Goal: Transaction & Acquisition: Download file/media

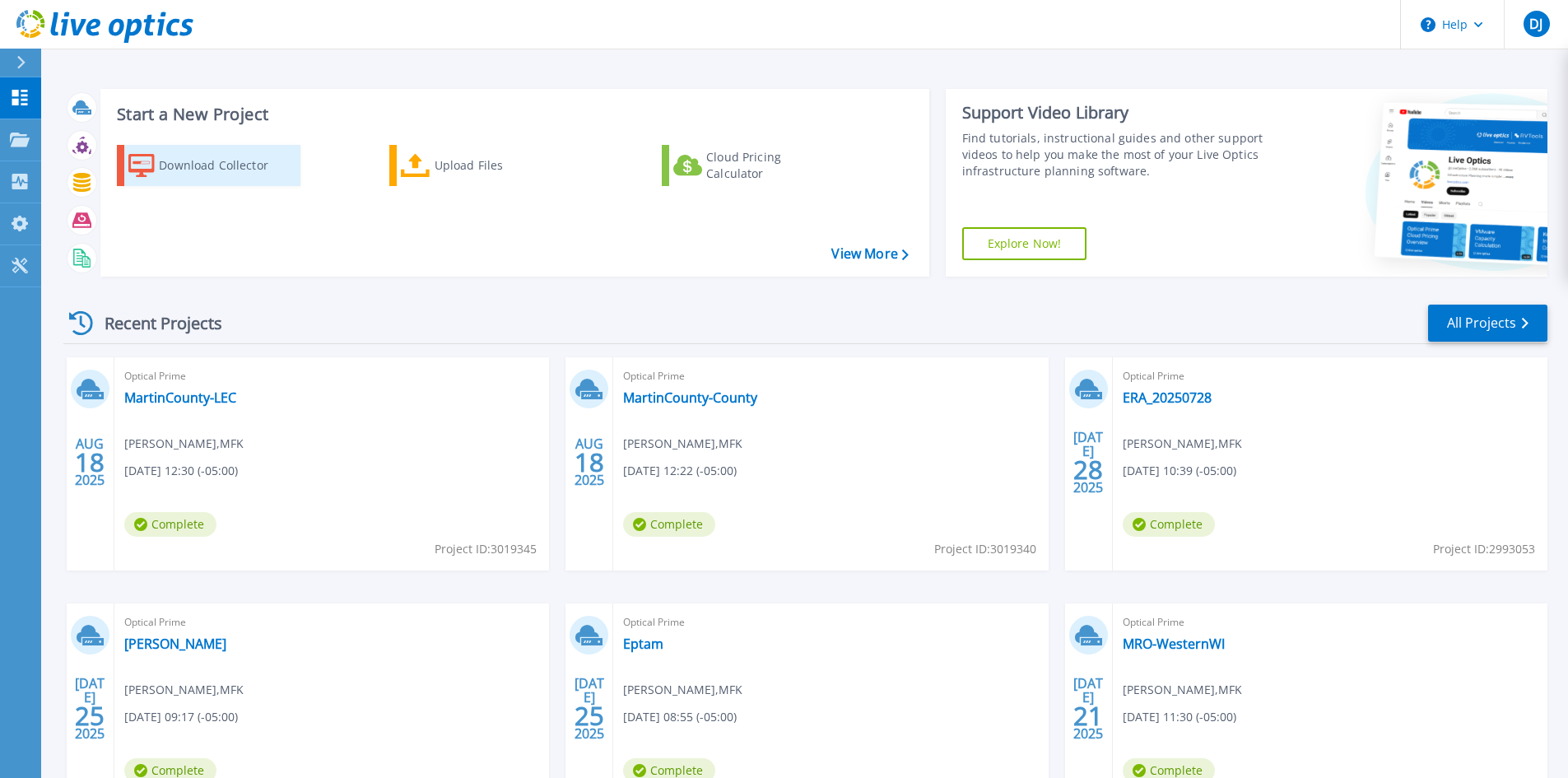
click at [217, 168] on div "Download Collector" at bounding box center [225, 165] width 132 height 33
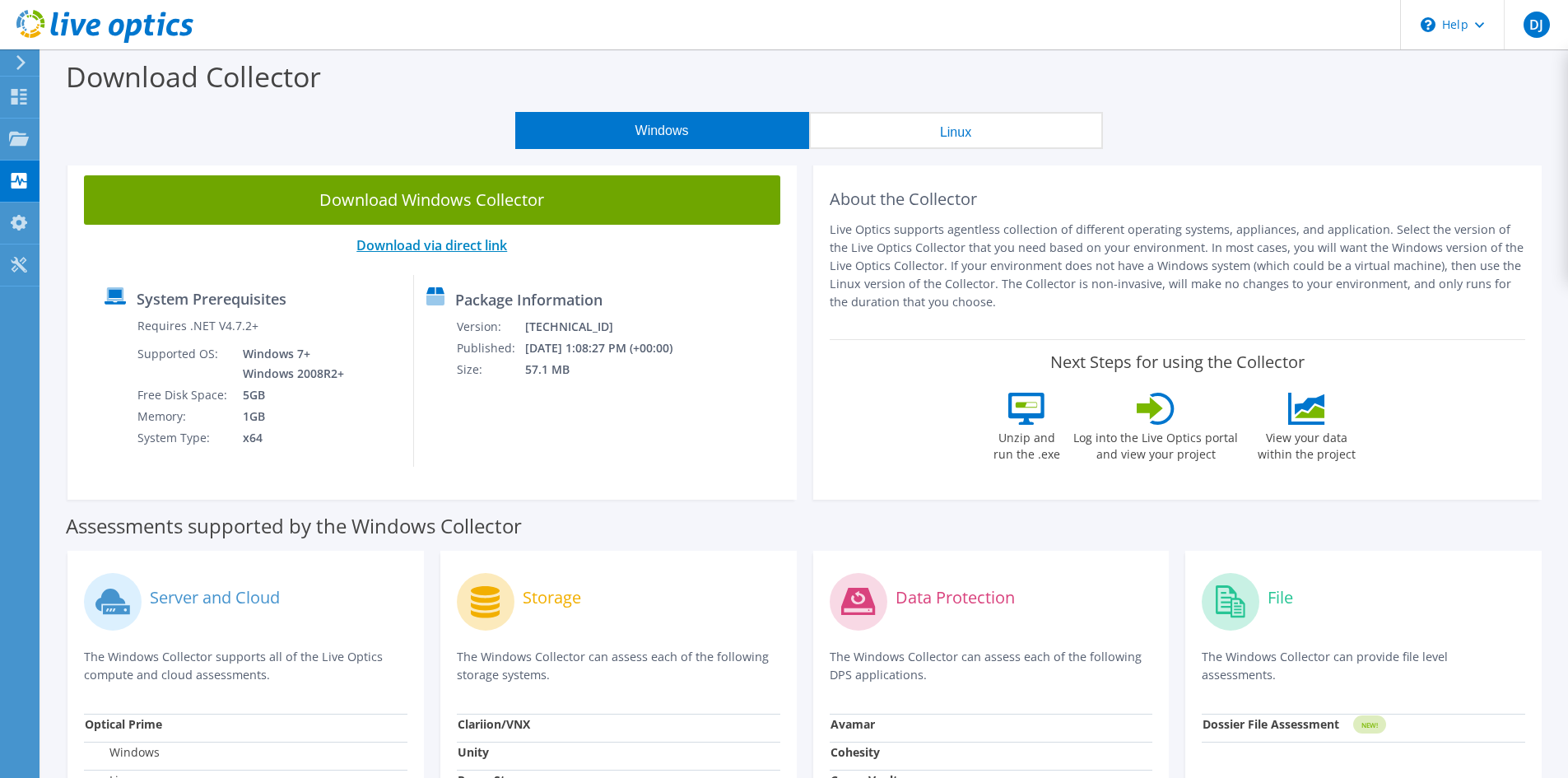
click at [419, 246] on link "Download via direct link" at bounding box center [431, 245] width 151 height 18
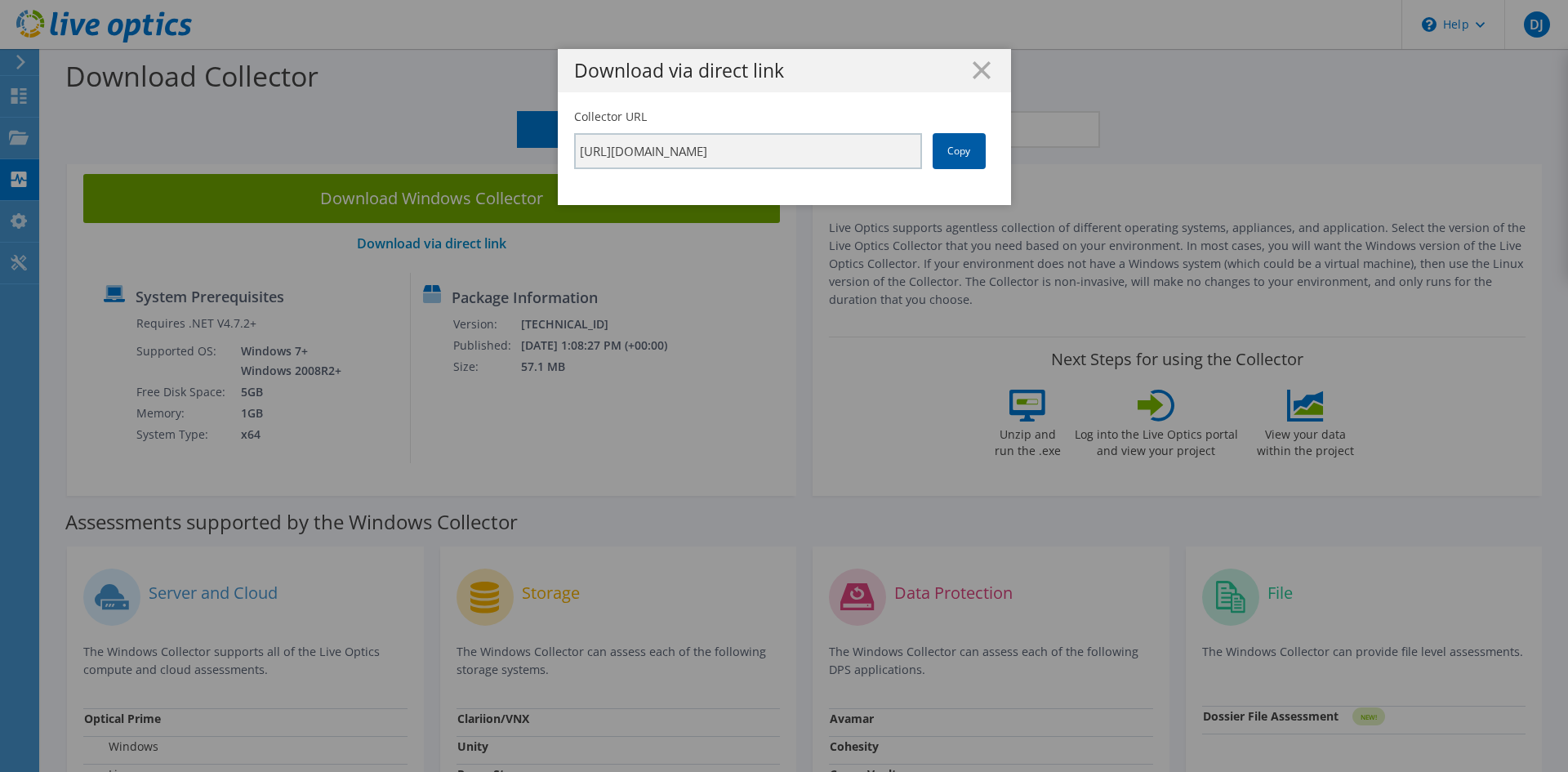
click at [954, 154] on link "Copy" at bounding box center [959, 151] width 53 height 36
click at [974, 65] on line at bounding box center [982, 70] width 16 height 16
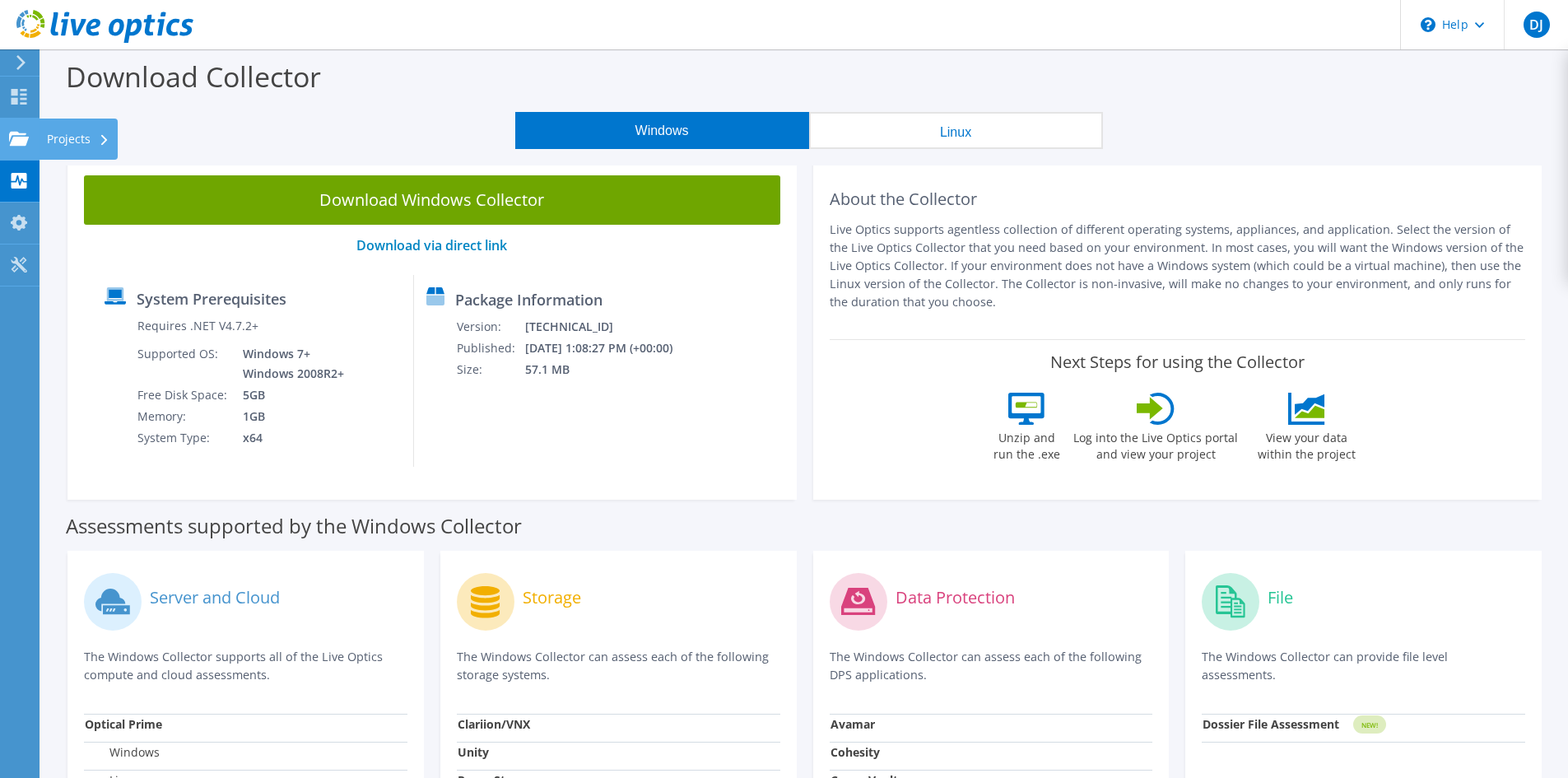
click at [16, 140] on use at bounding box center [19, 138] width 20 height 14
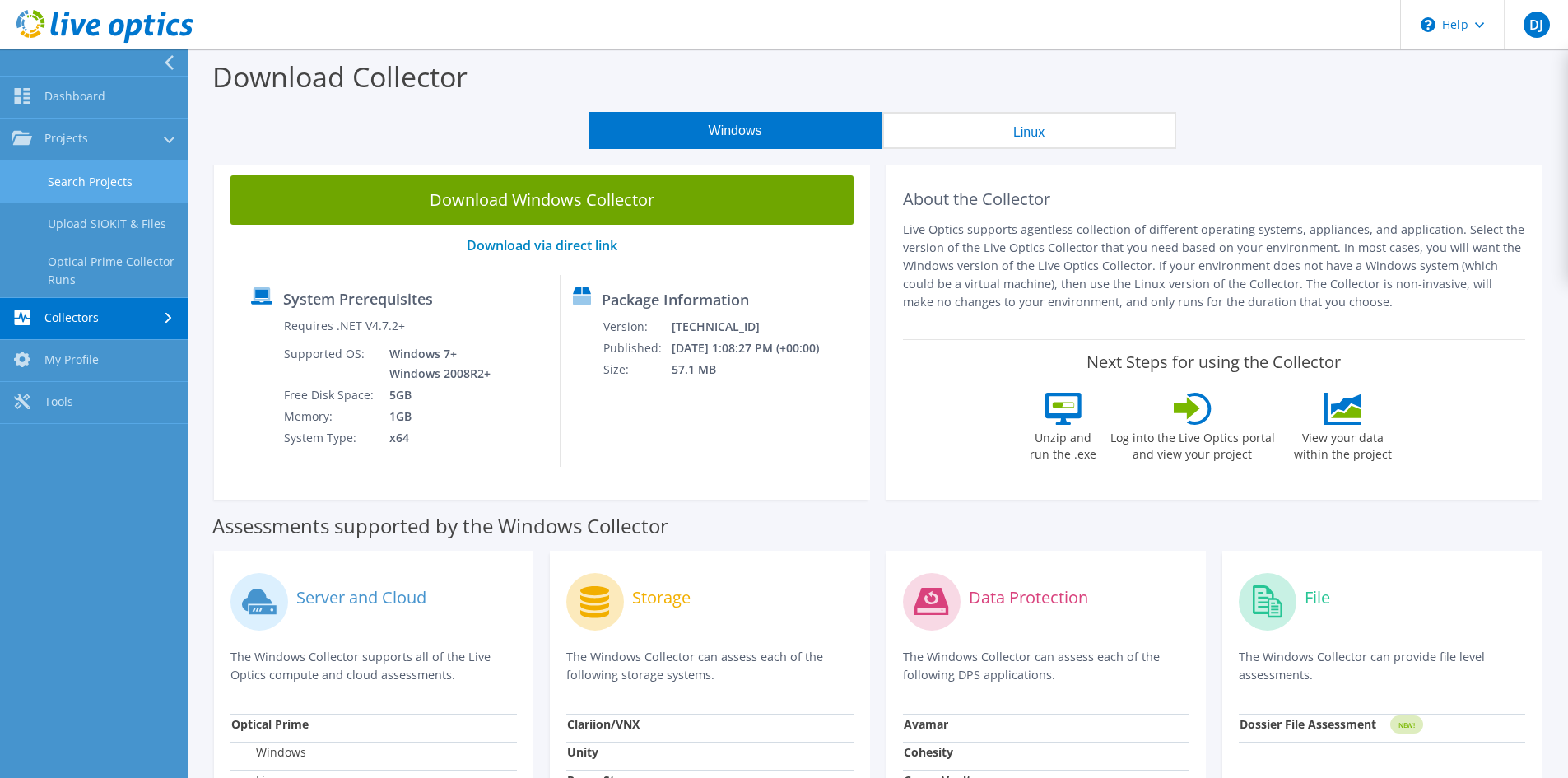
click at [94, 179] on link "Search Projects" at bounding box center [94, 181] width 188 height 42
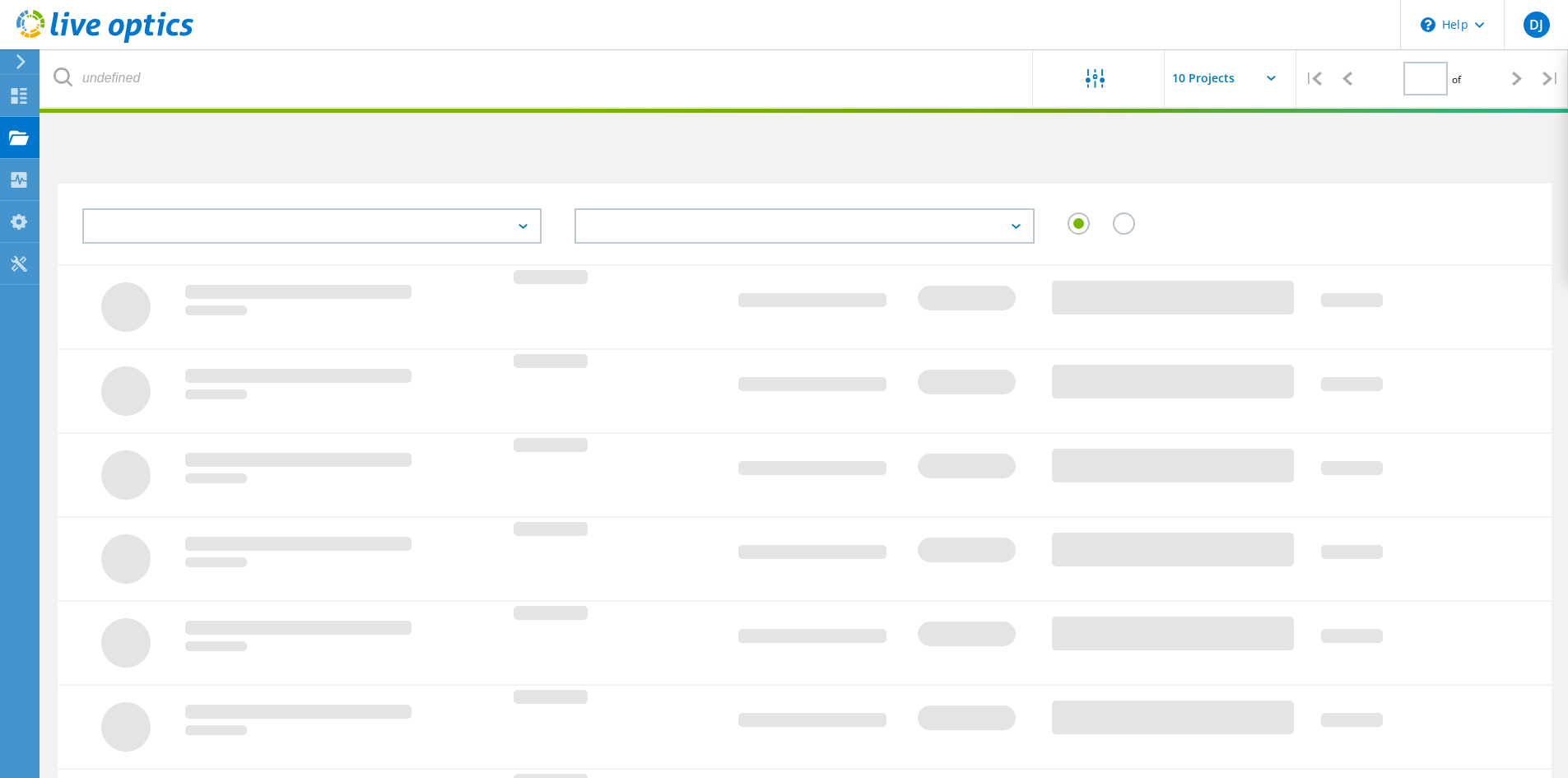
type input "1"
